Goal: Check status: Check status

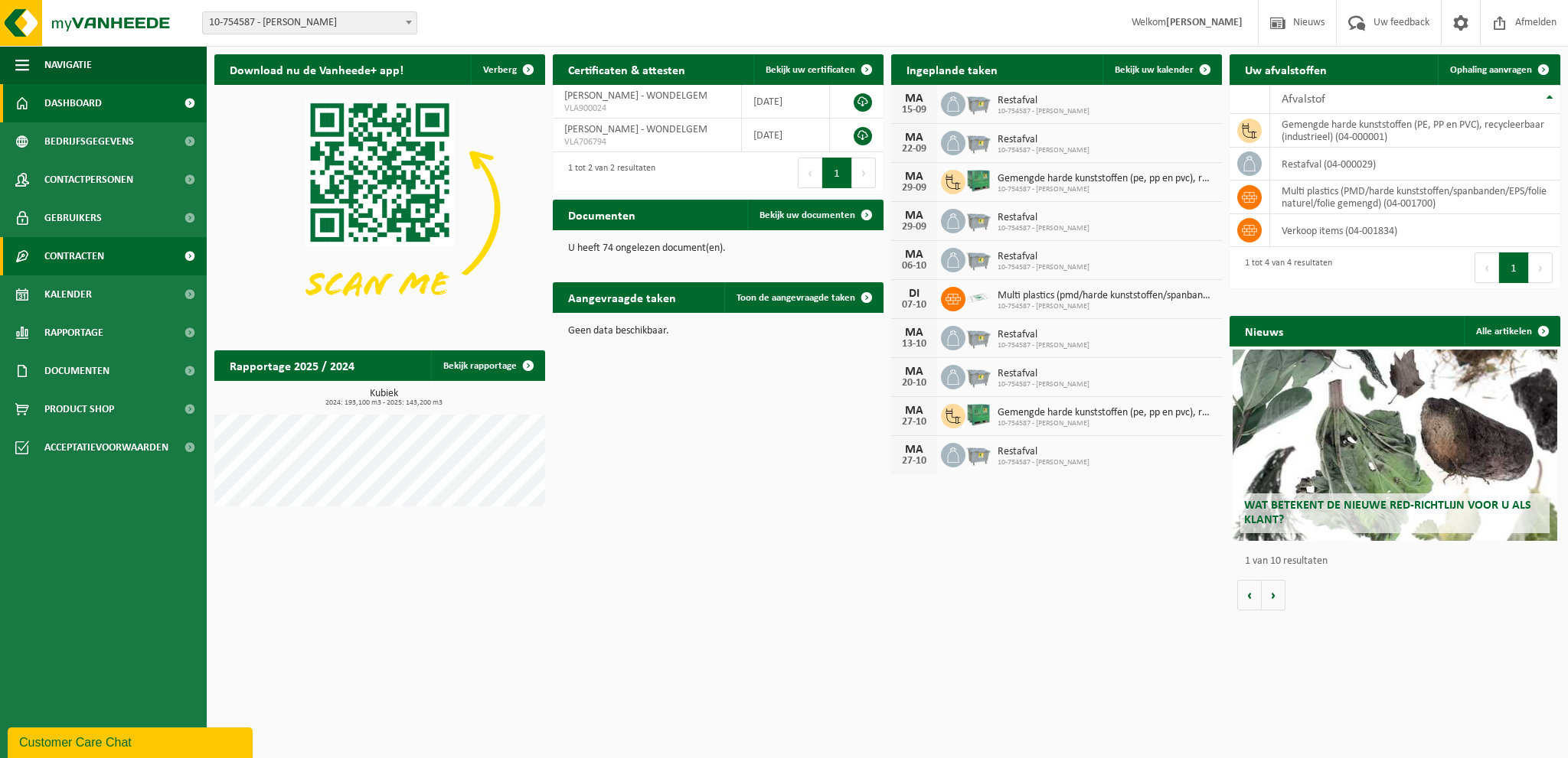
click at [69, 259] on span "Contracten" at bounding box center [74, 256] width 60 height 38
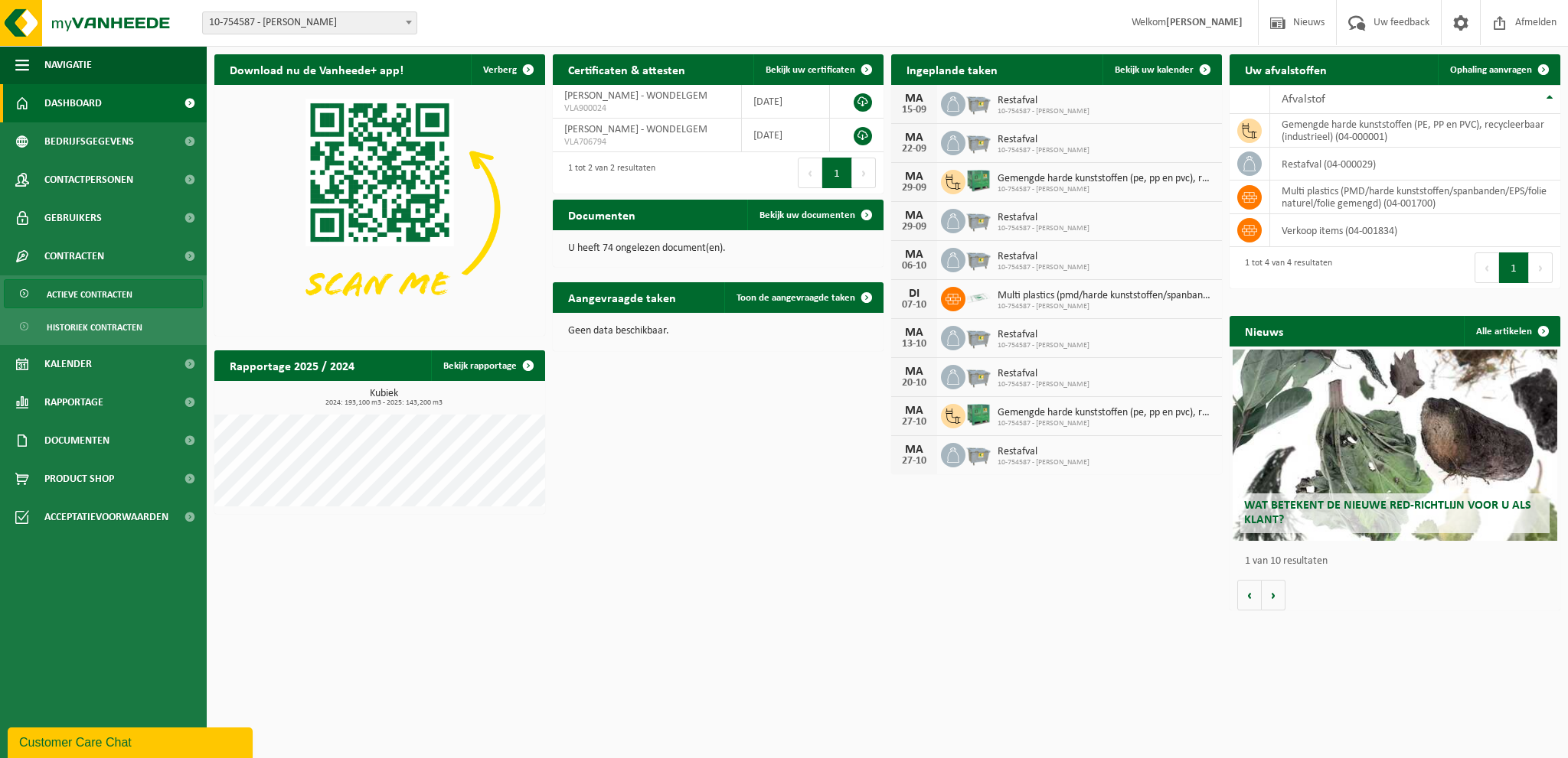
click at [65, 300] on span "Actieve contracten" at bounding box center [89, 294] width 86 height 29
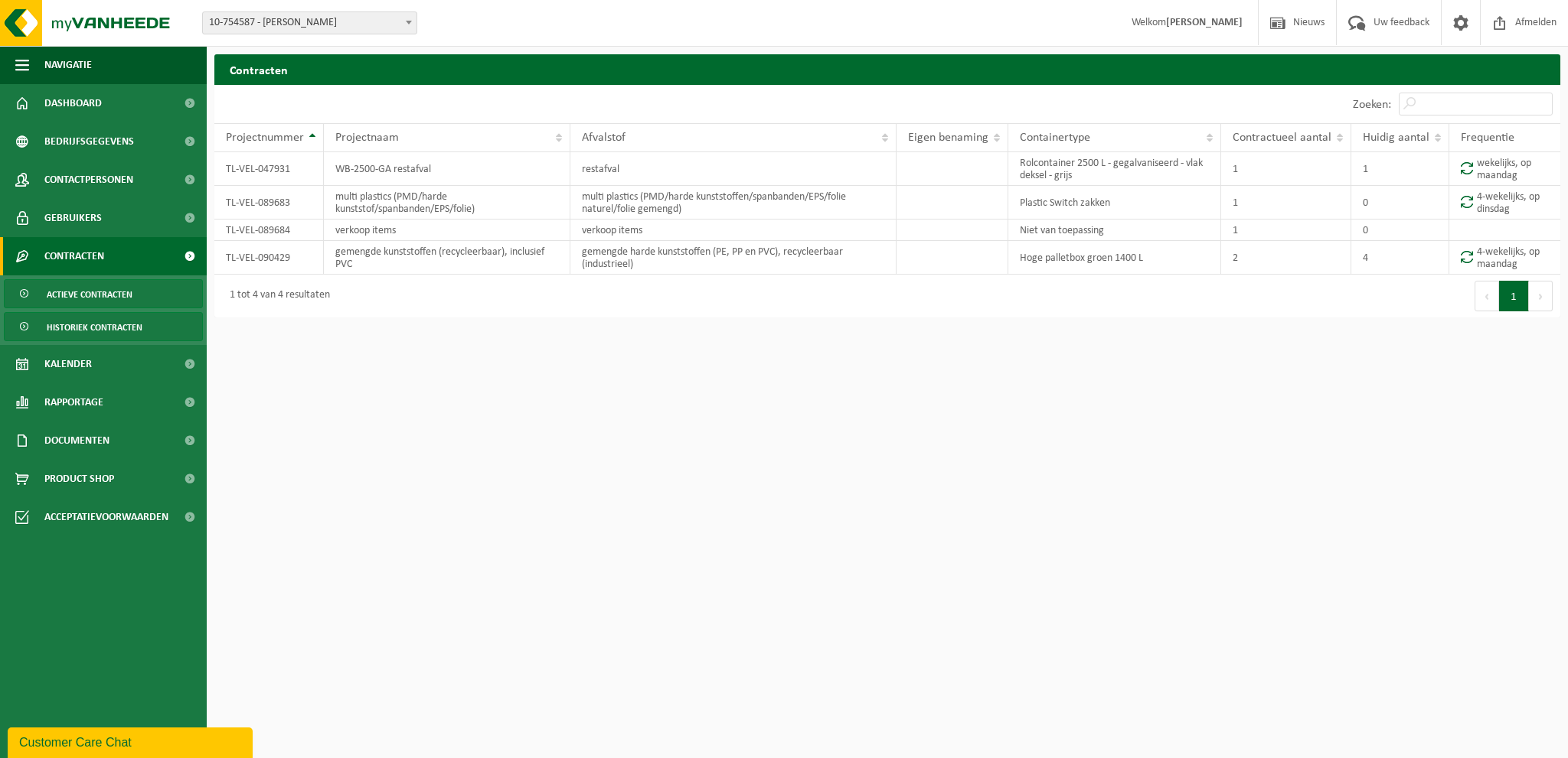
click at [79, 334] on span "Historiek contracten" at bounding box center [94, 328] width 95 height 29
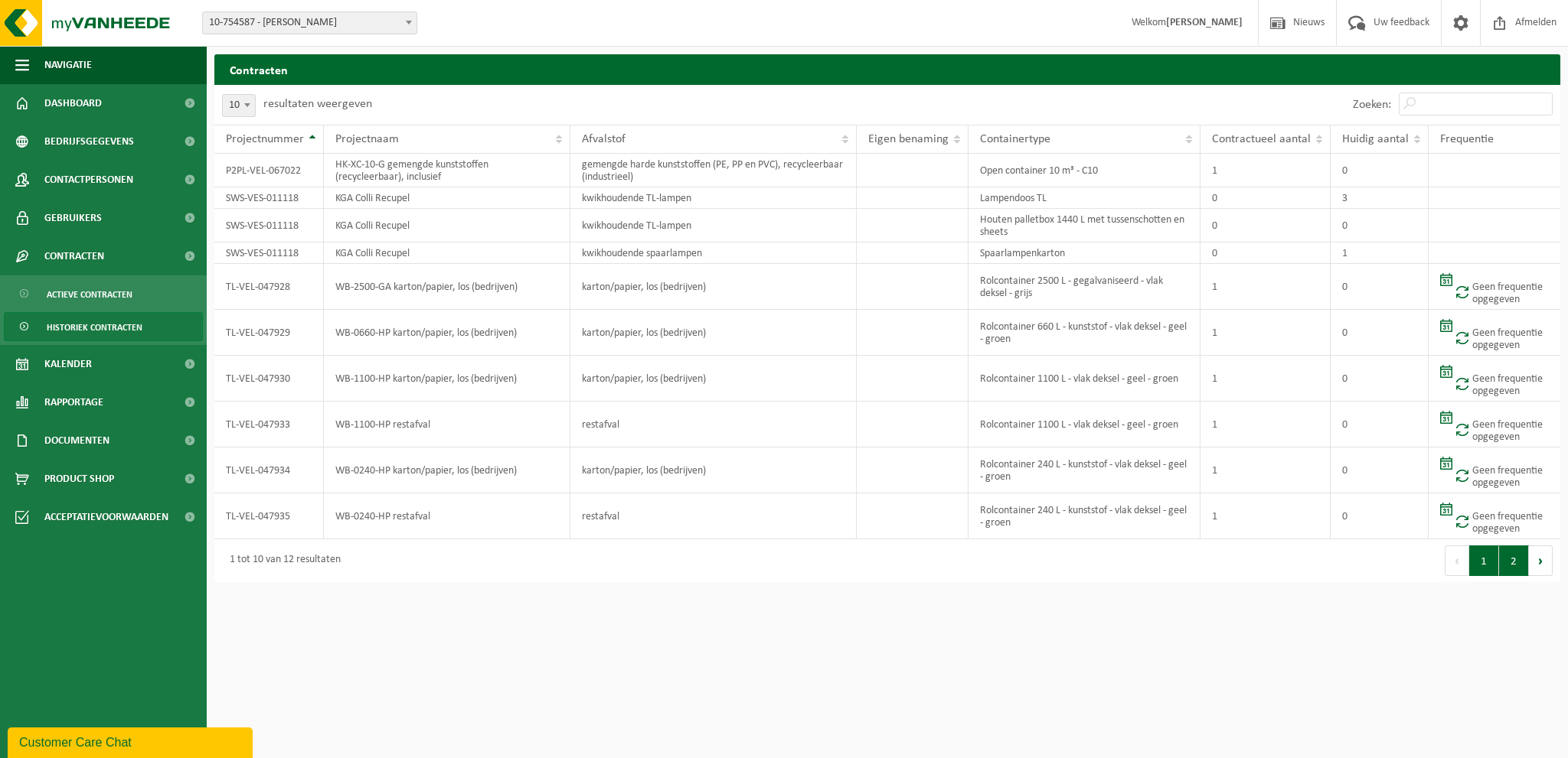
click at [1509, 567] on button "2" at bounding box center [1514, 561] width 30 height 31
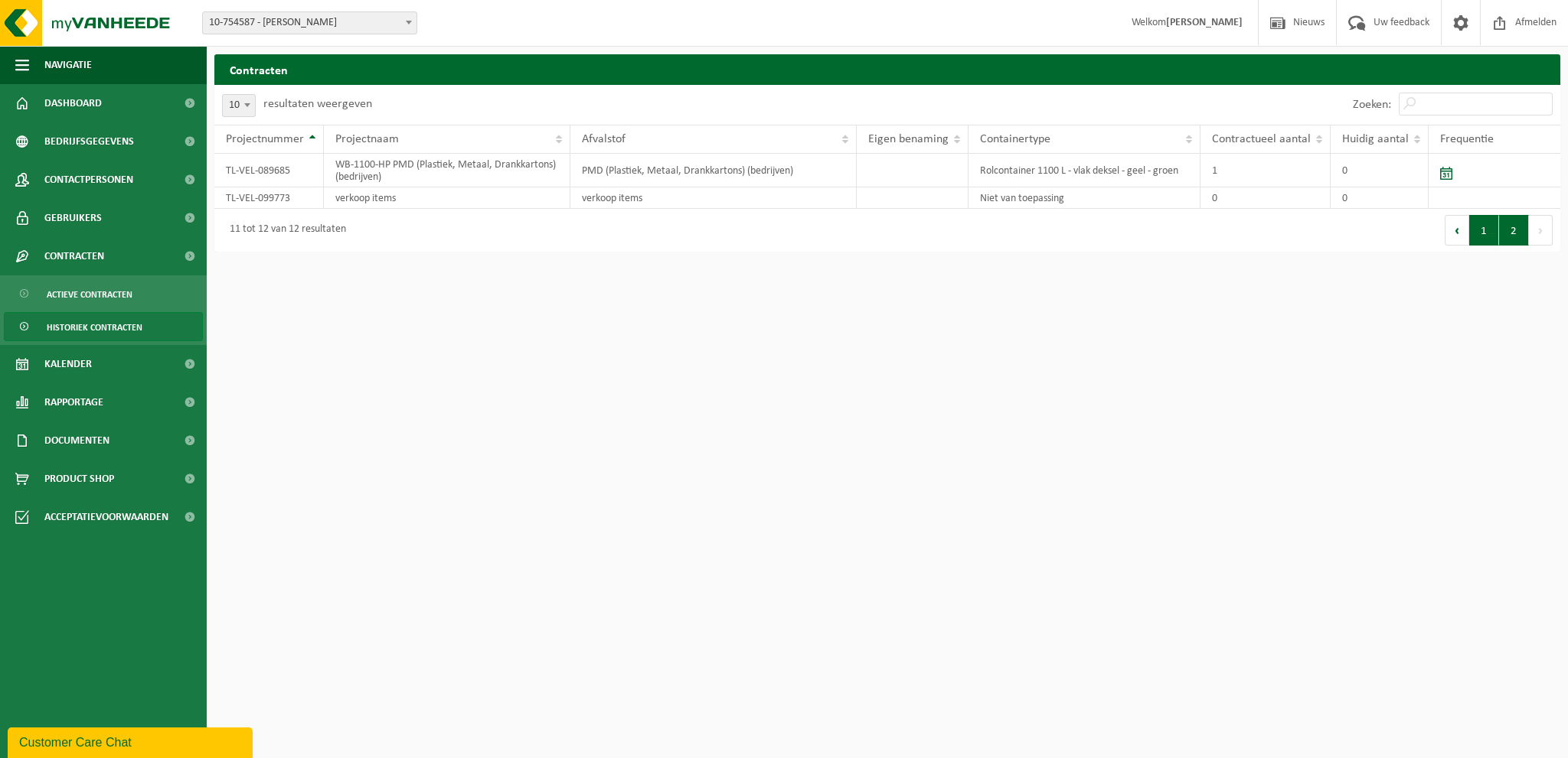
click at [1474, 235] on button "1" at bounding box center [1484, 231] width 30 height 31
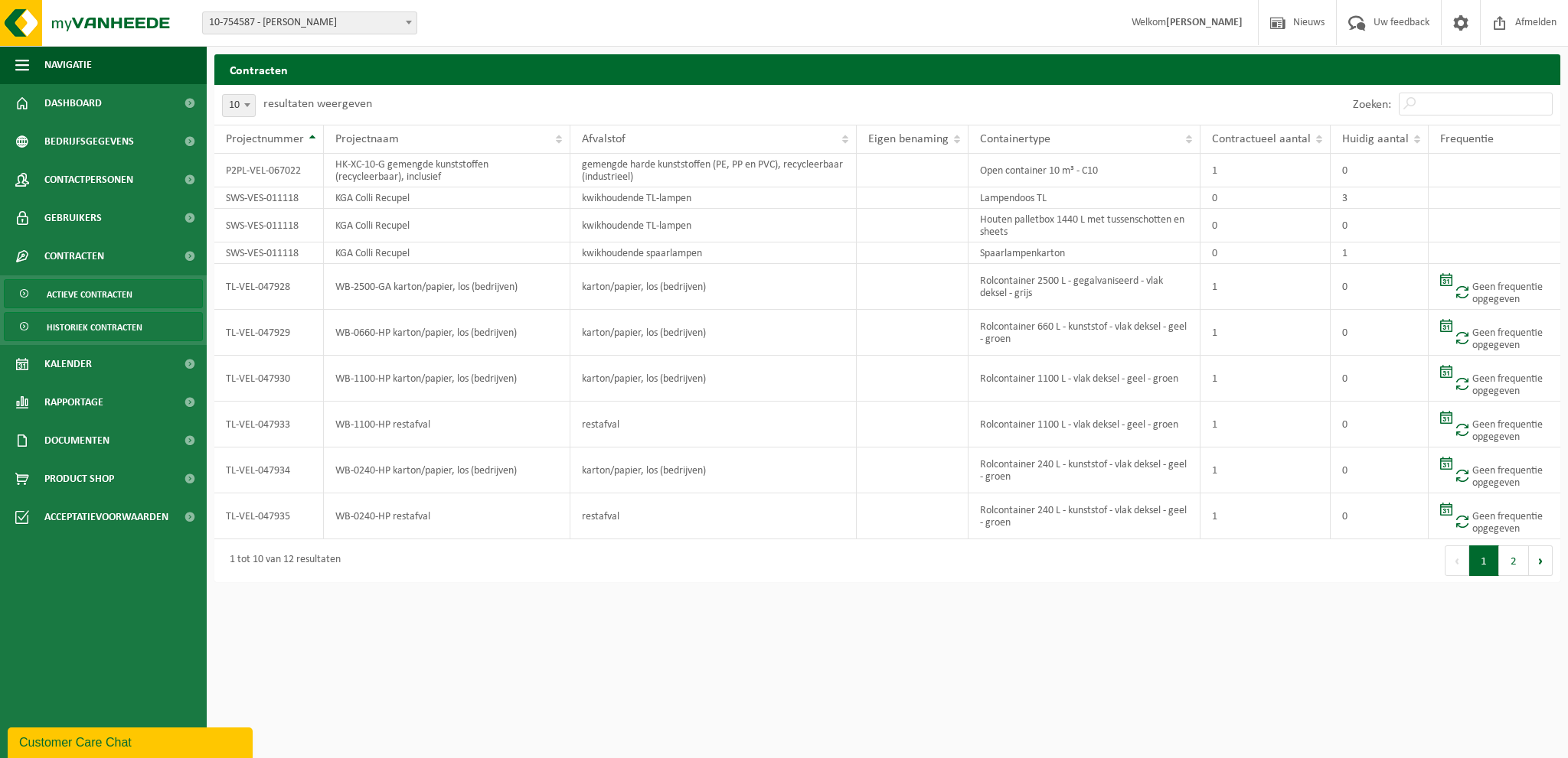
click at [110, 298] on span "Actieve contracten" at bounding box center [89, 294] width 86 height 29
